Goal: Understand site structure: Understand site structure

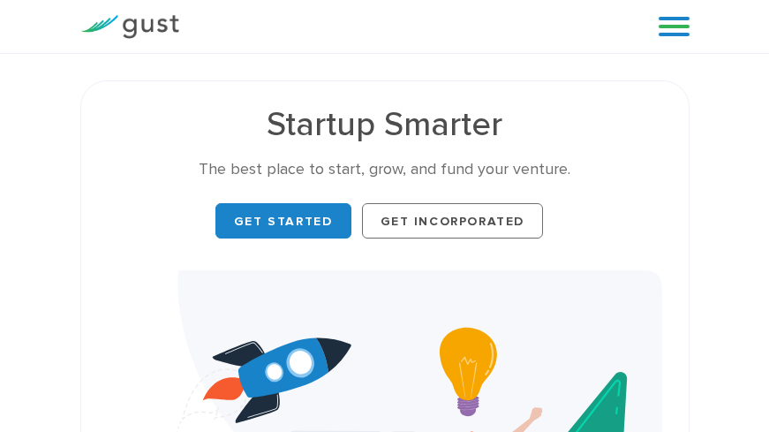
click at [129, 26] on img at bounding box center [129, 27] width 99 height 24
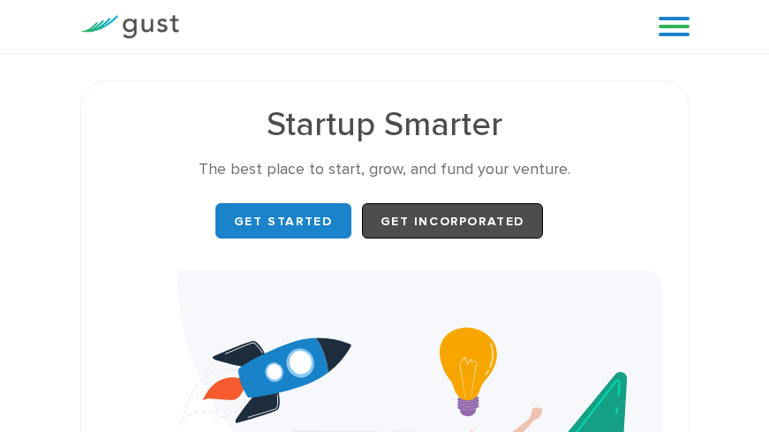
click at [452, 221] on link "Get Incorporated" at bounding box center [453, 220] width 182 height 35
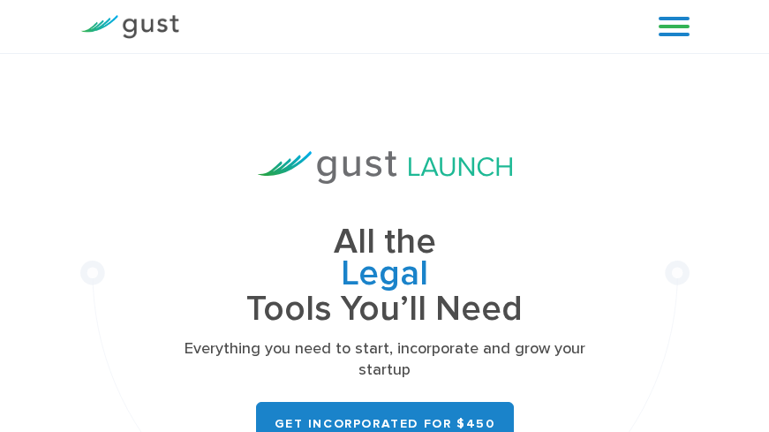
click at [129, 26] on img at bounding box center [129, 27] width 99 height 24
